Goal: Task Accomplishment & Management: Manage account settings

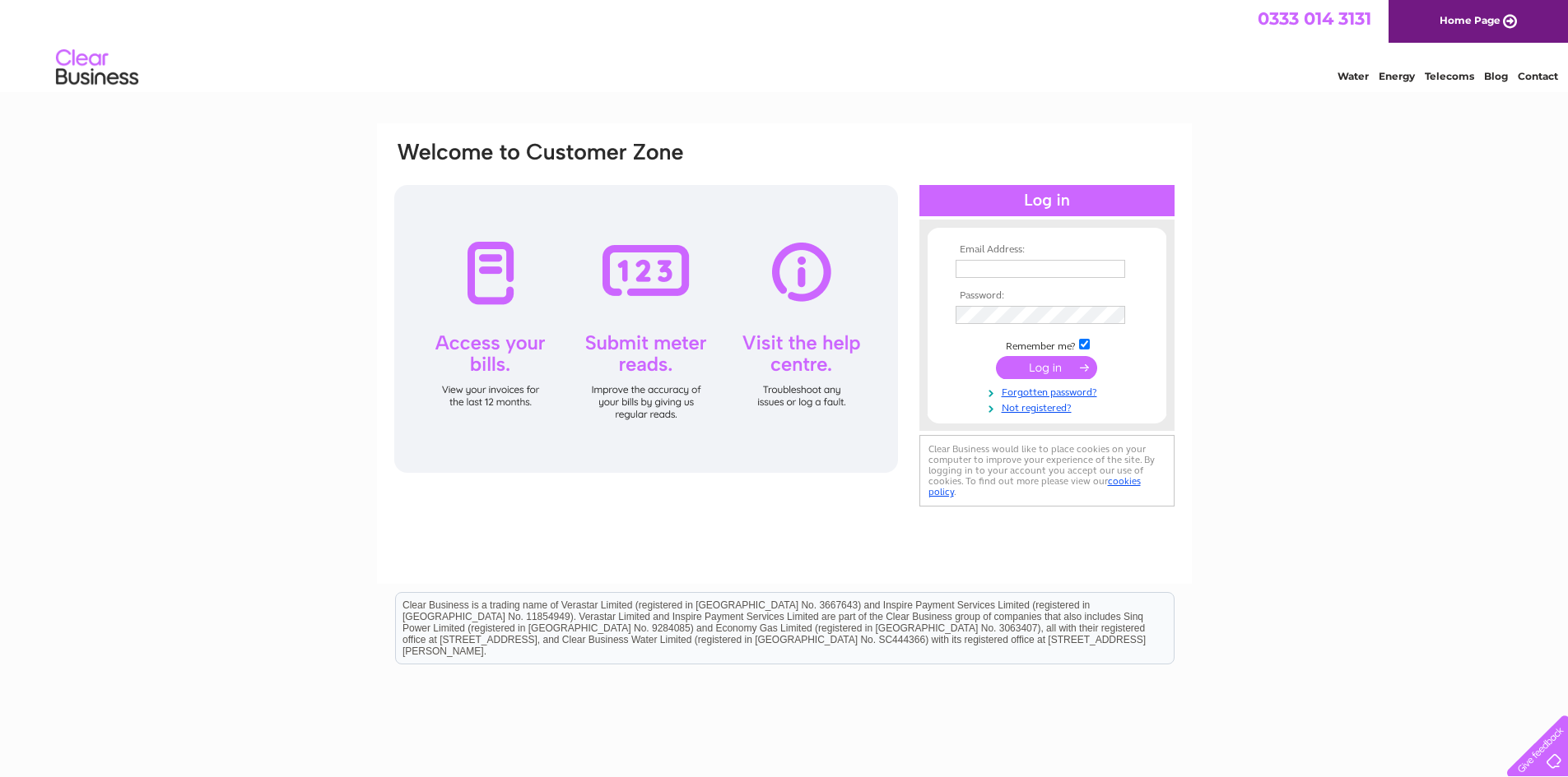
click at [1041, 274] on input "text" at bounding box center [1040, 269] width 169 height 18
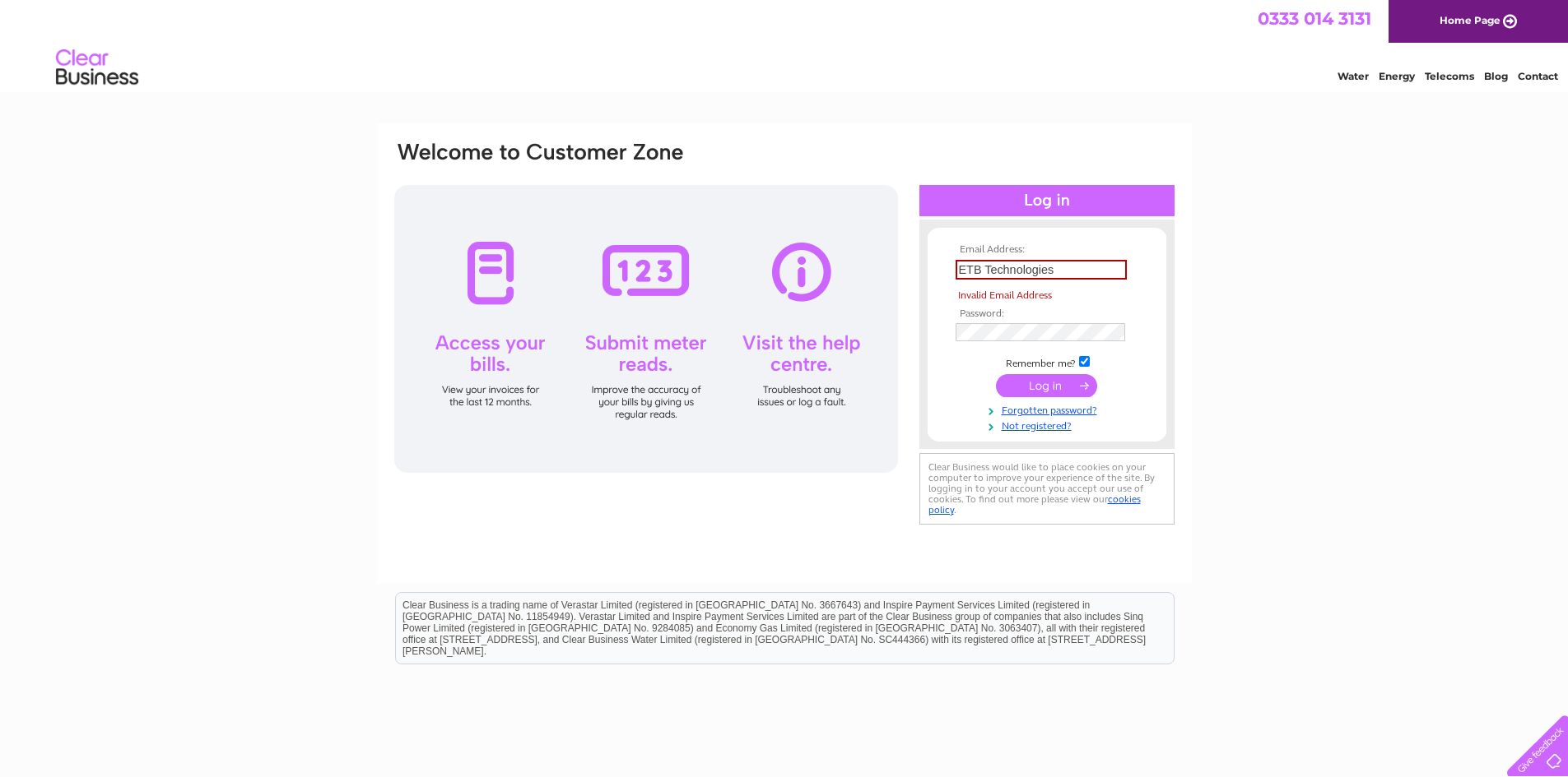
click at [1060, 272] on input "ETB Technologies" at bounding box center [1041, 270] width 171 height 20
drag, startPoint x: 1060, startPoint y: 272, endPoint x: 927, endPoint y: 274, distance: 133.0
click at [928, 274] on form "Email Address: ETB Technologies Invalid Email Address Password:" at bounding box center [1047, 338] width 239 height 188
type input "a"
type input "accounts@etb-tech.com"
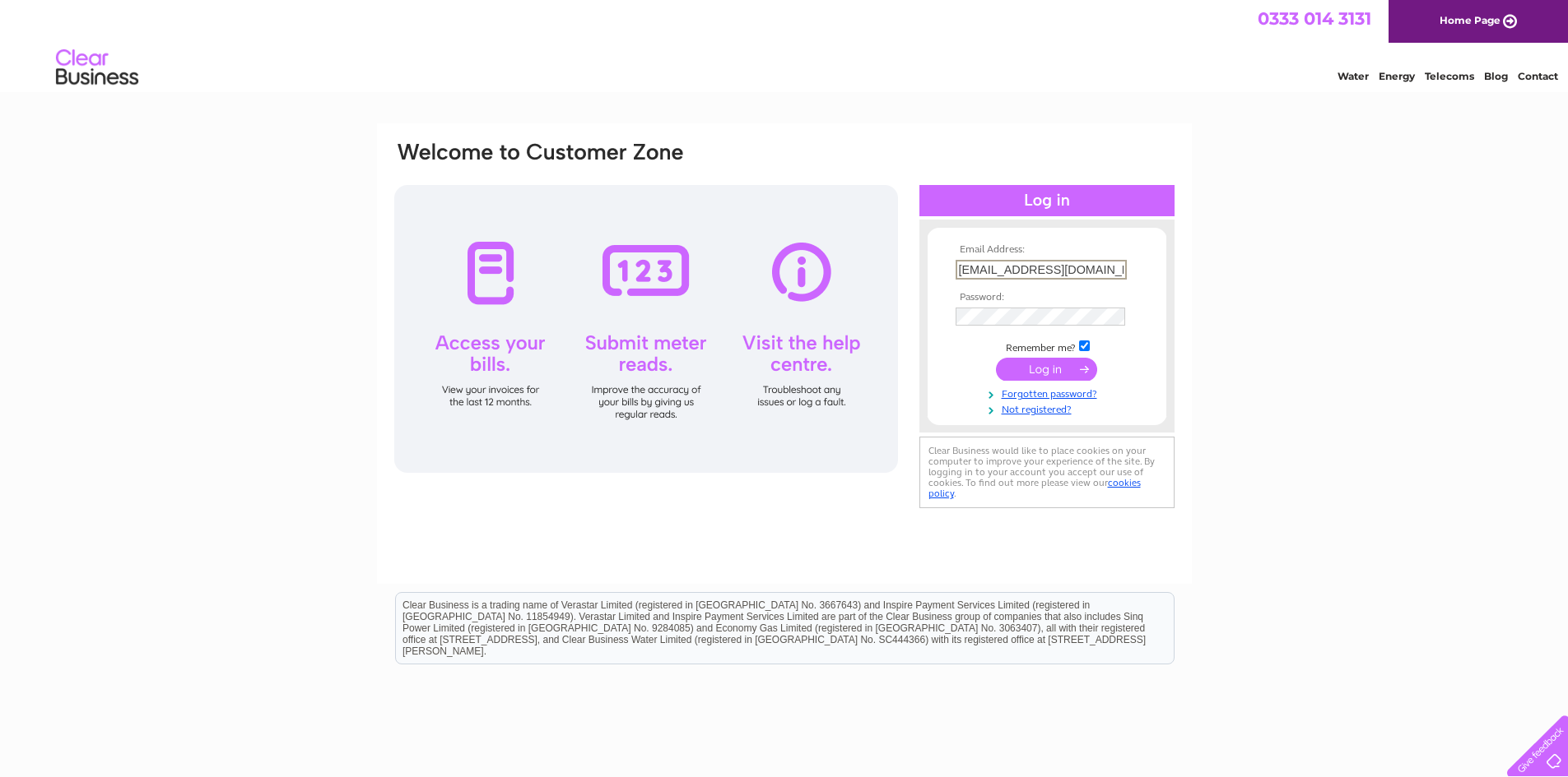
click at [1050, 371] on input "submit" at bounding box center [1046, 369] width 101 height 23
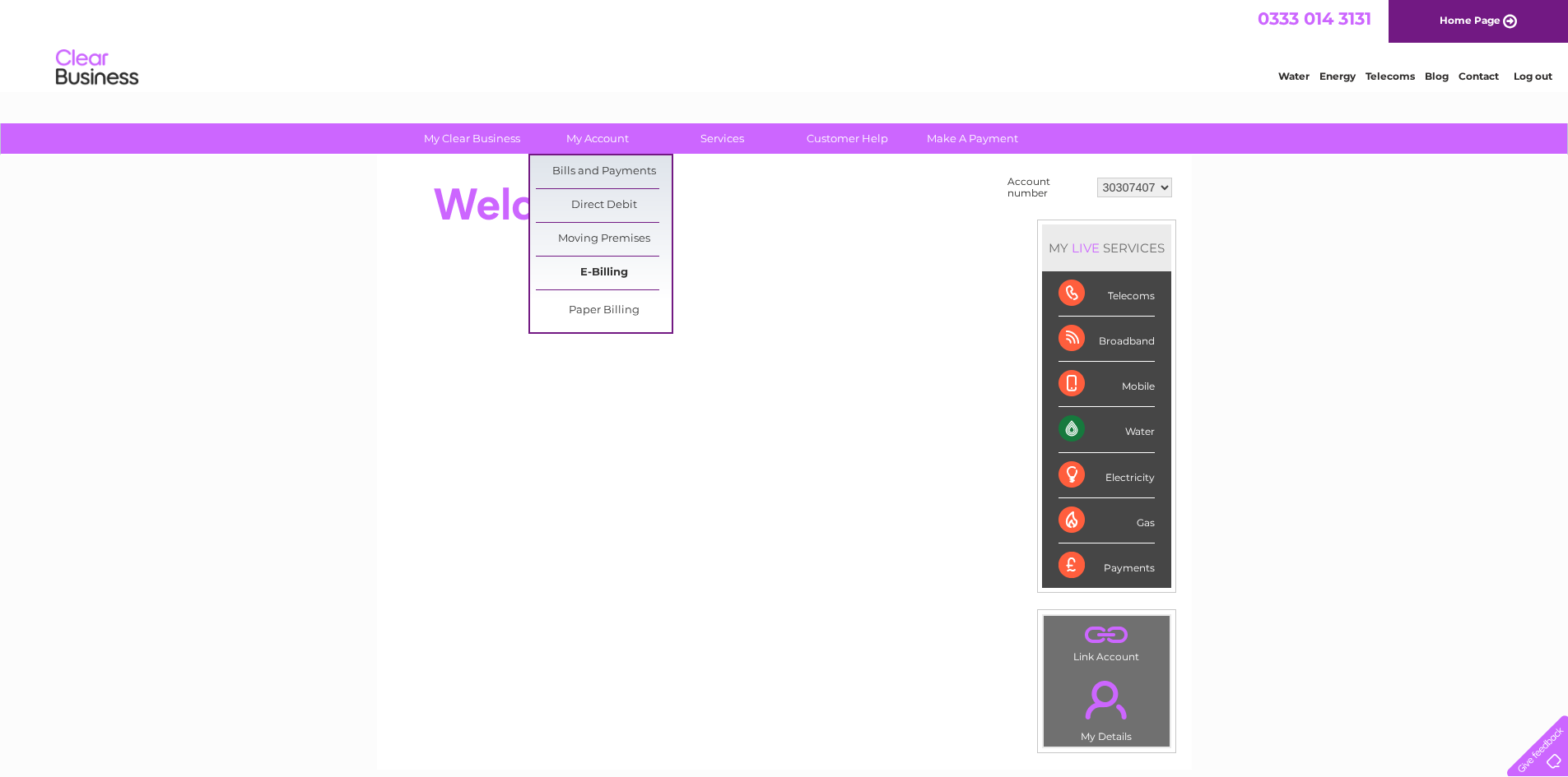
click at [605, 271] on link "E-Billing" at bounding box center [603, 273] width 135 height 33
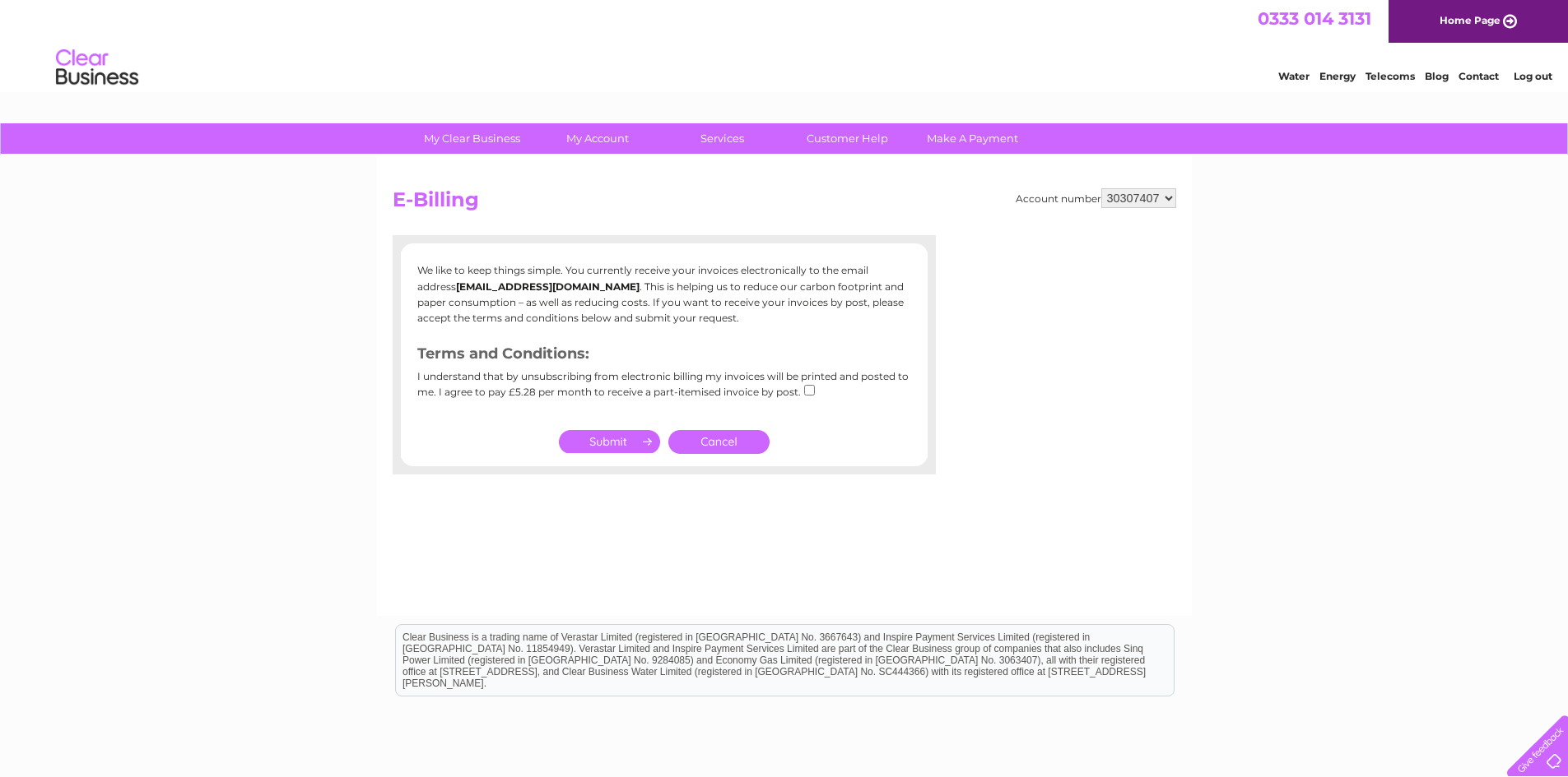
scroll to position [82, 0]
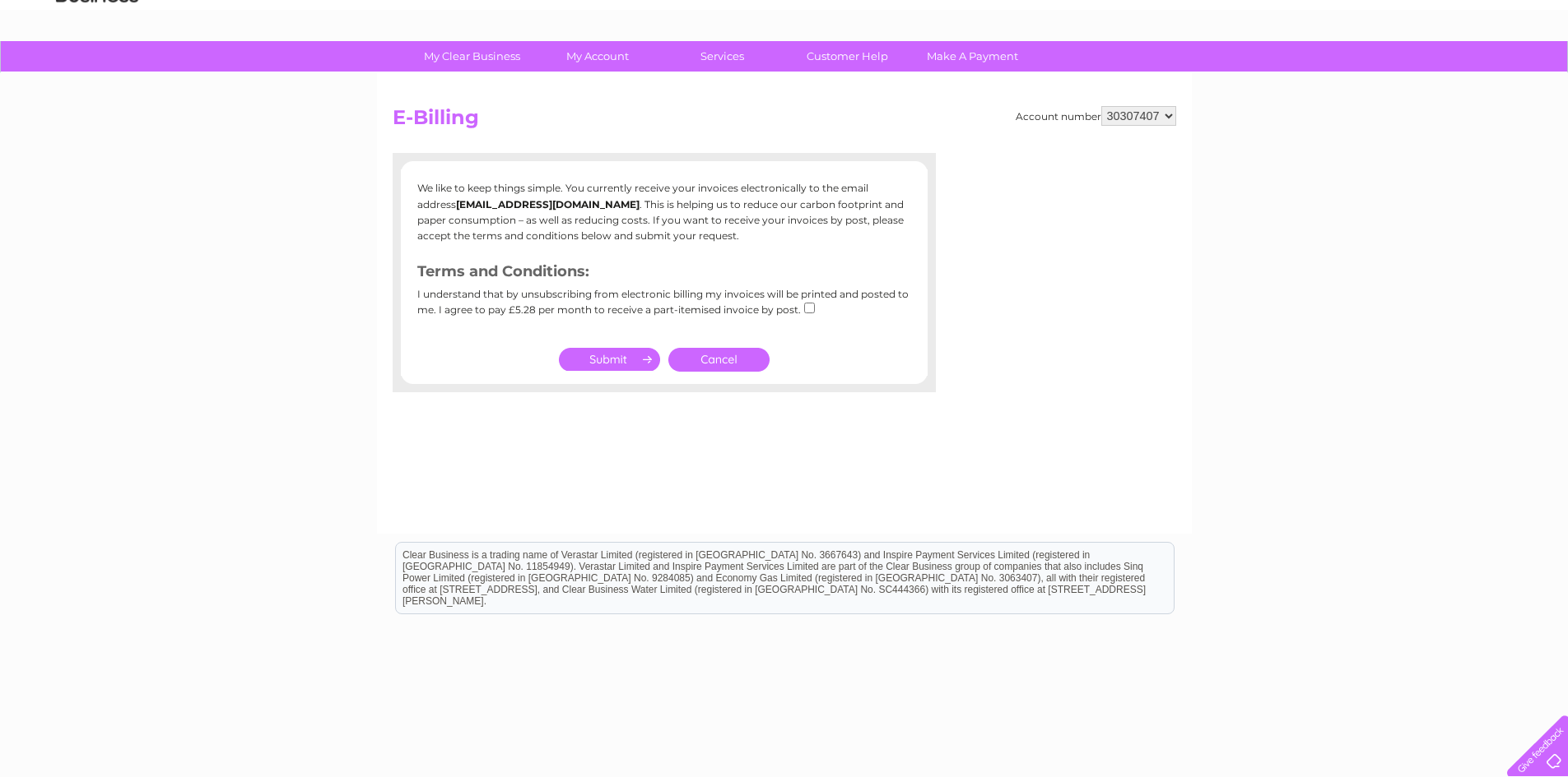
click at [721, 359] on link "Cancel" at bounding box center [719, 360] width 101 height 24
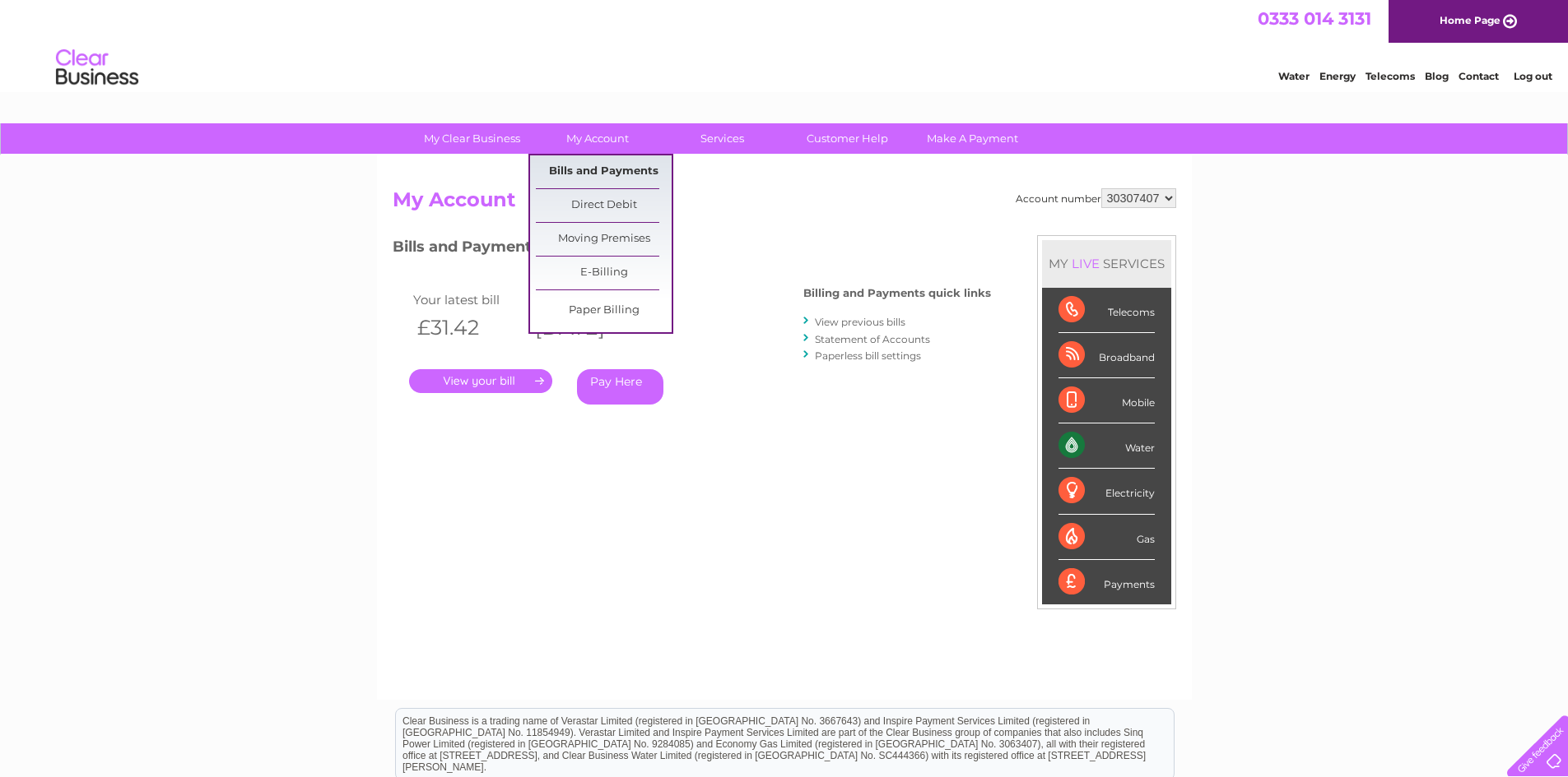
click at [615, 175] on link "Bills and Payments" at bounding box center [603, 171] width 135 height 33
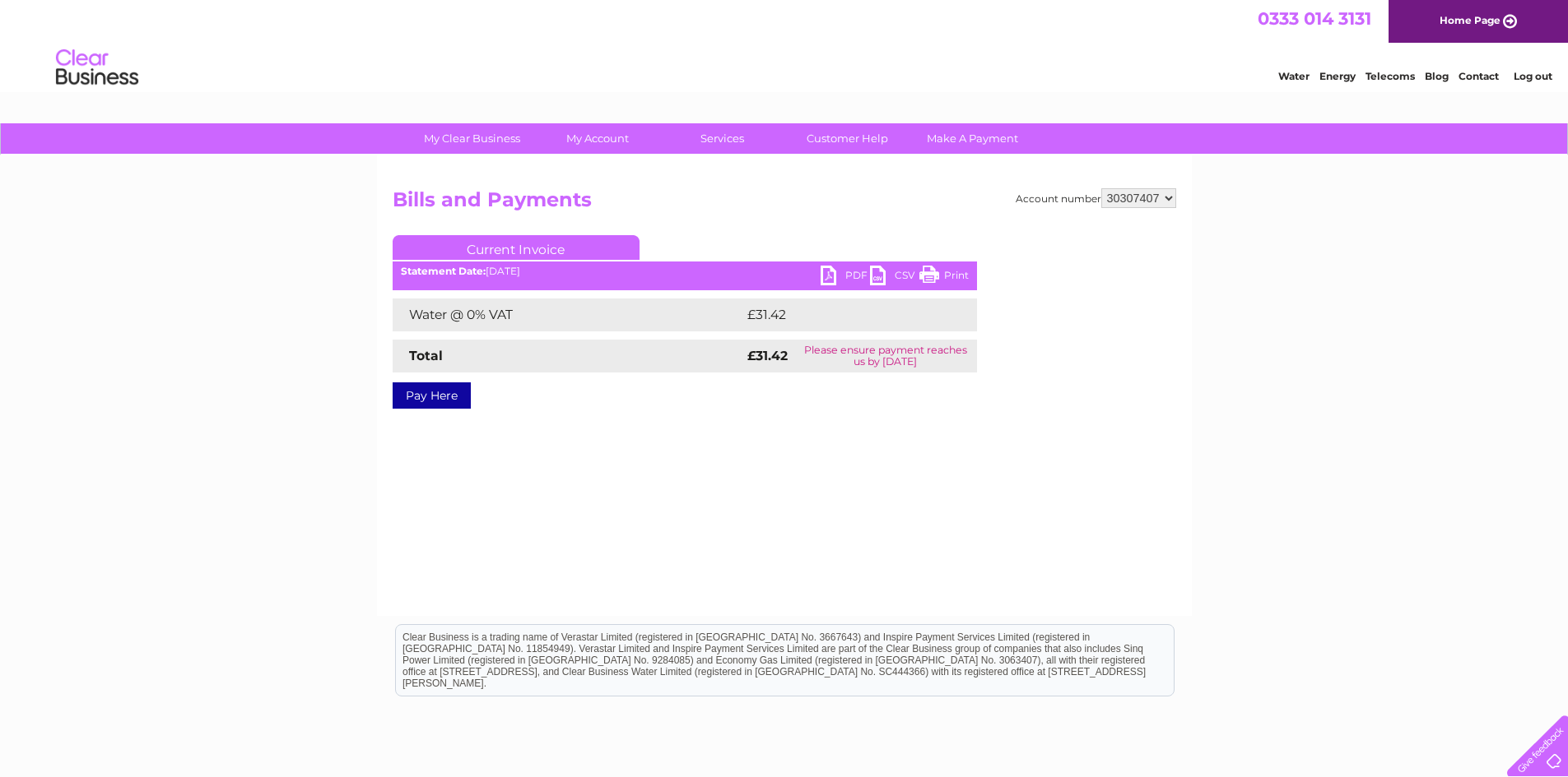
click at [829, 269] on link "PDF" at bounding box center [846, 277] width 49 height 24
